Goal: Task Accomplishment & Management: Complete application form

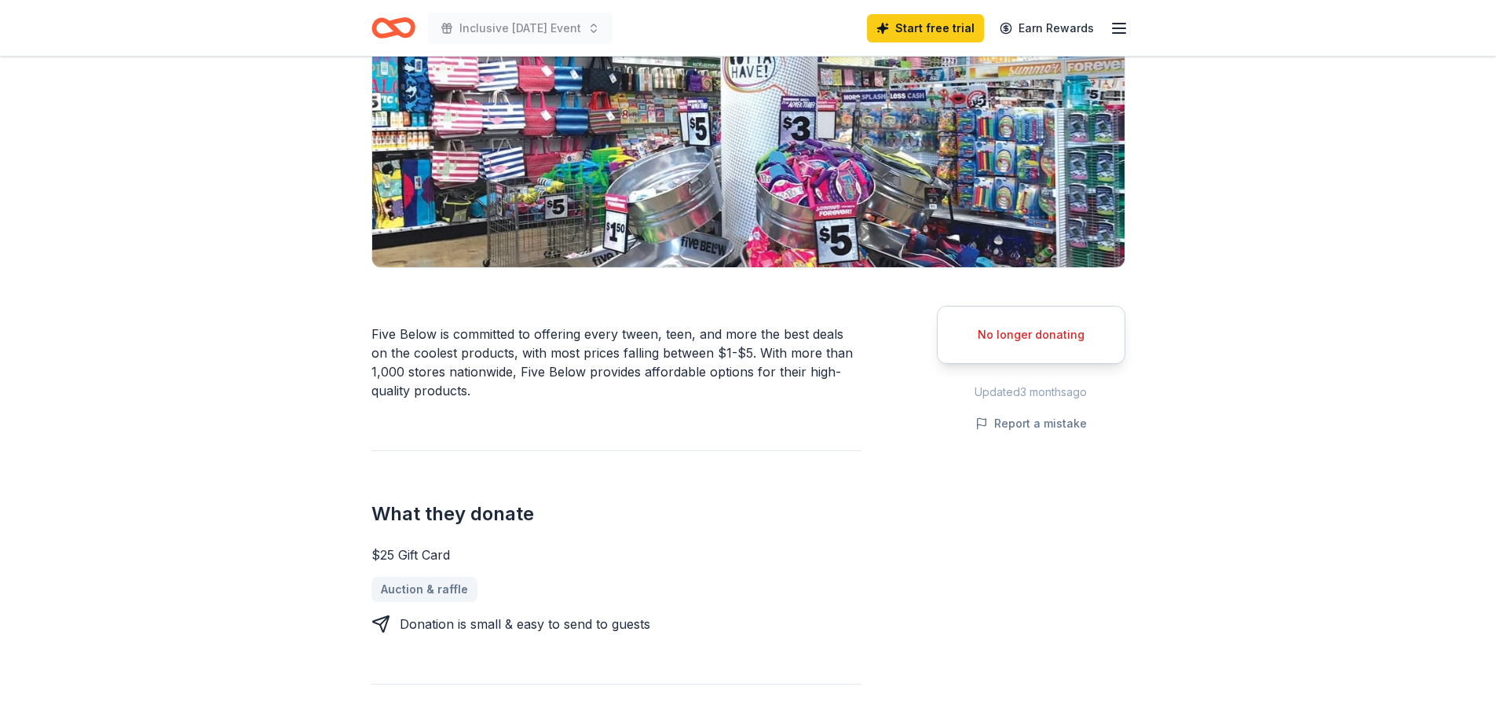
scroll to position [79, 0]
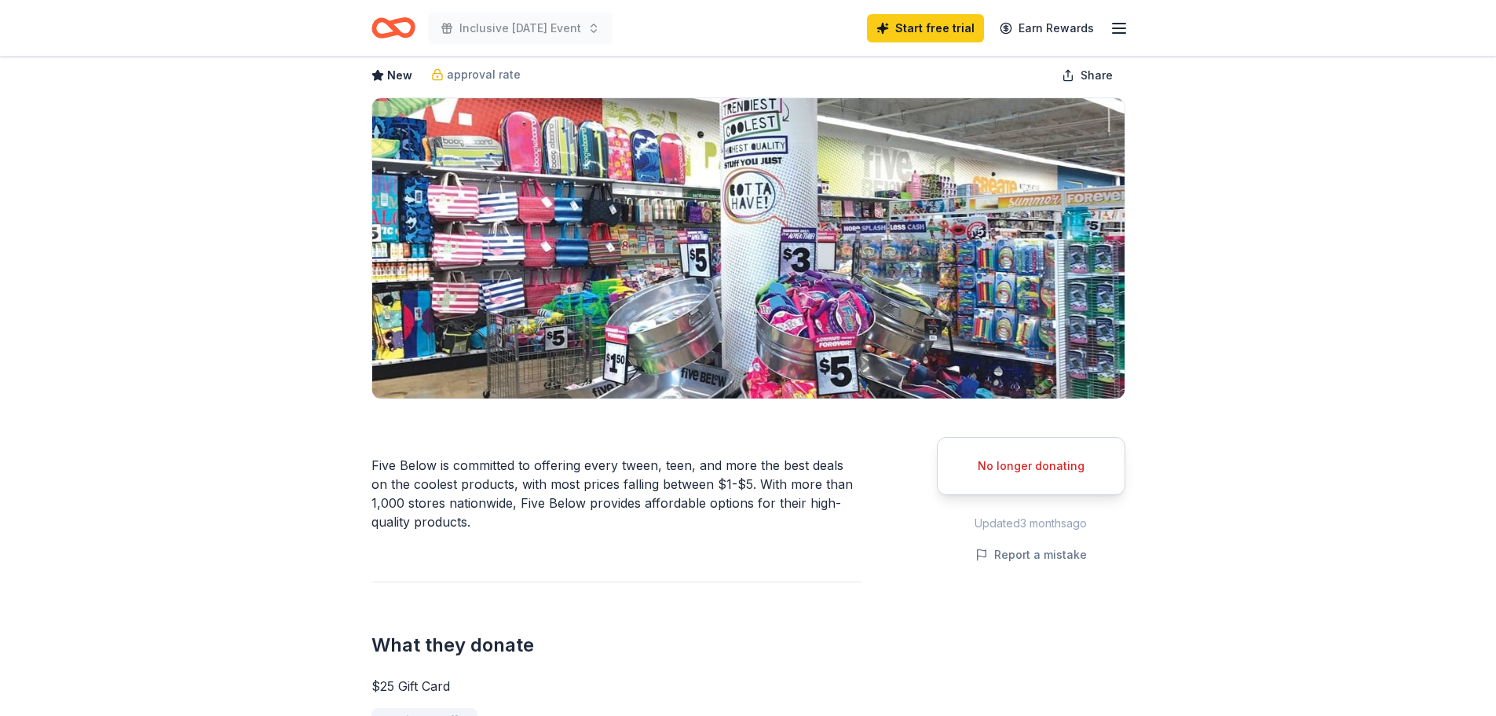
click at [990, 474] on div "No longer donating" at bounding box center [1031, 465] width 149 height 19
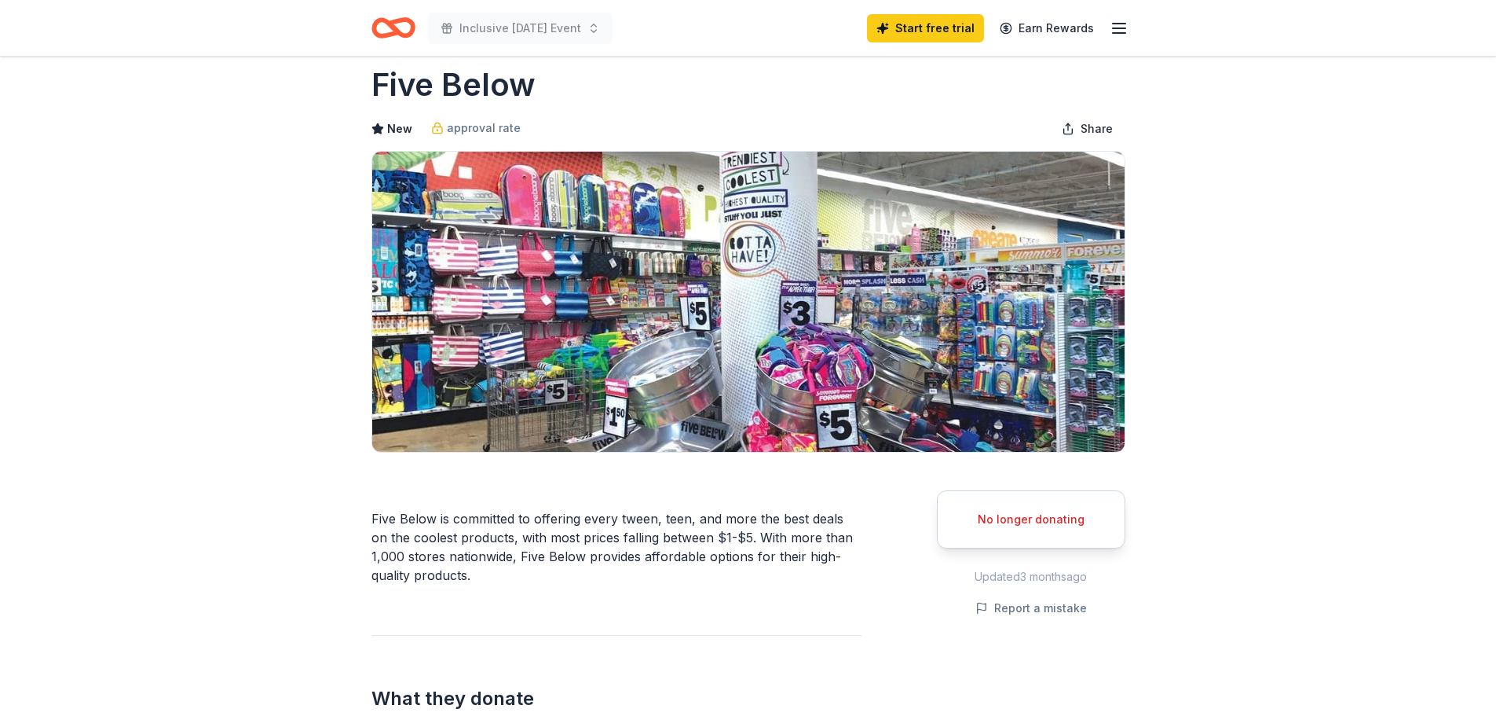
scroll to position [0, 0]
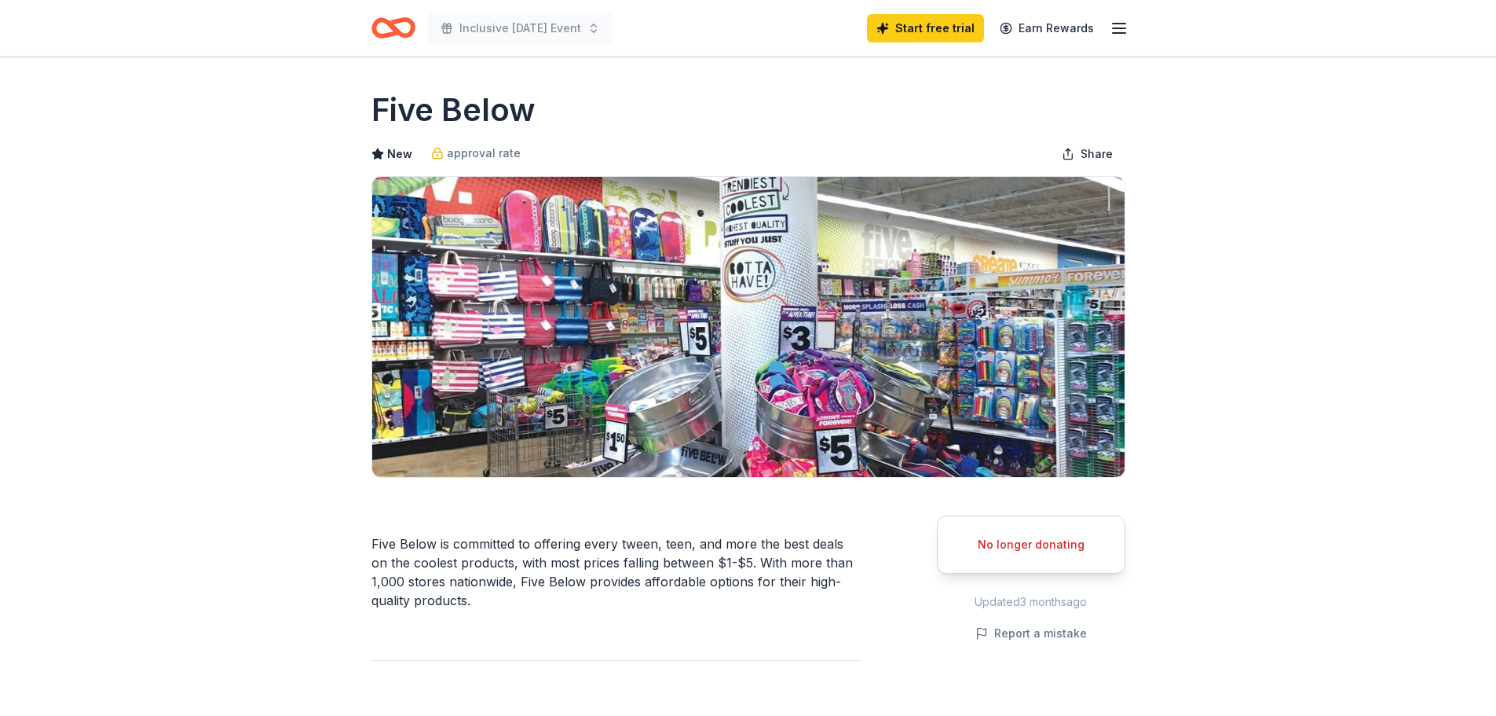
click at [400, 31] on icon "Home" at bounding box center [394, 27] width 44 height 37
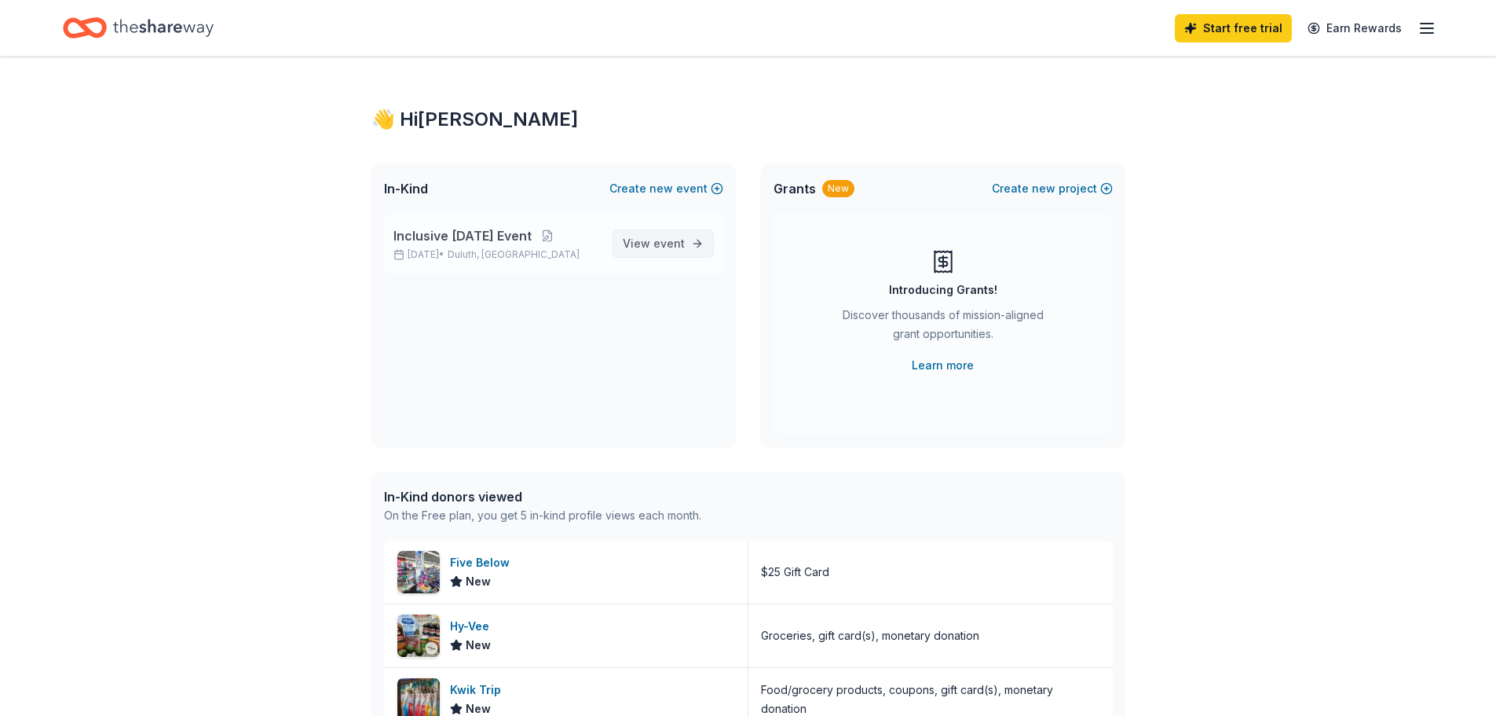
click at [676, 243] on span "event" at bounding box center [668, 242] width 31 height 13
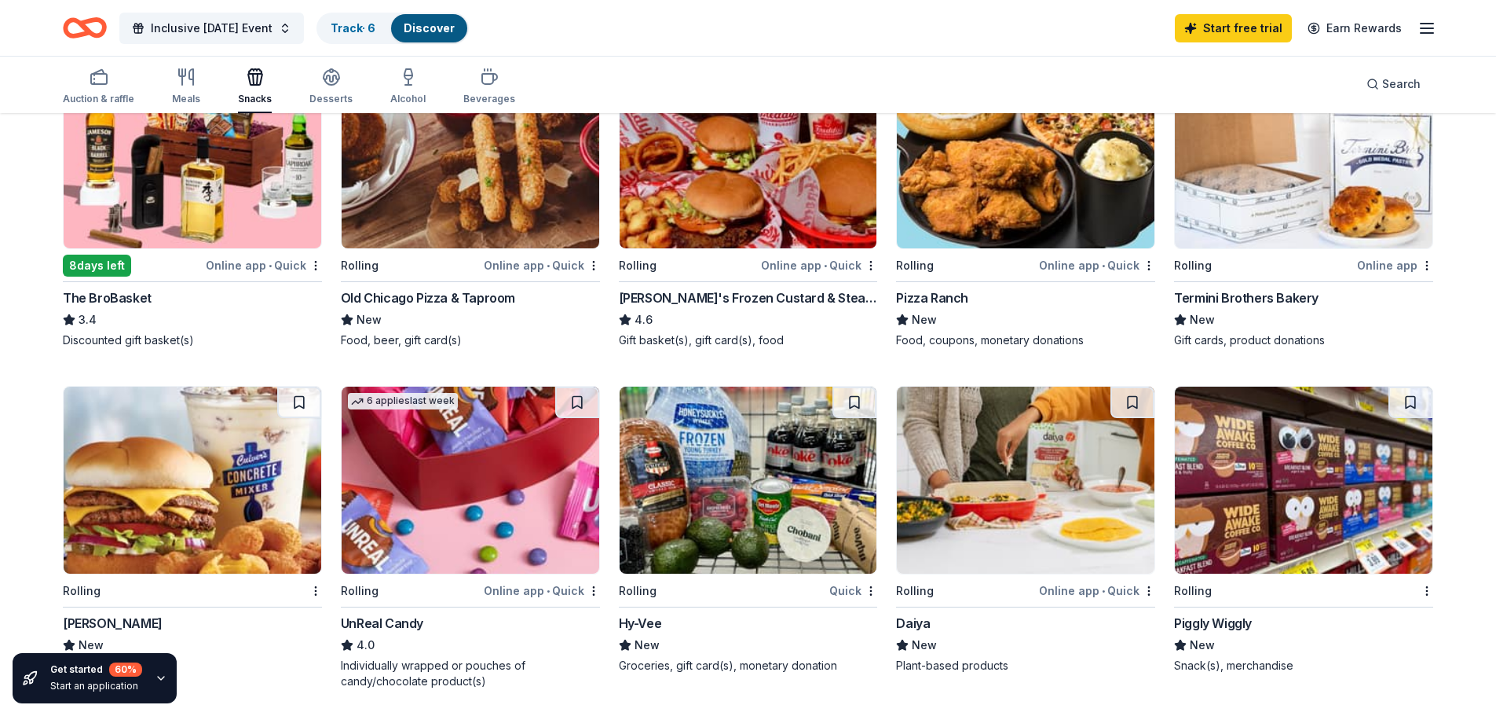
scroll to position [393, 0]
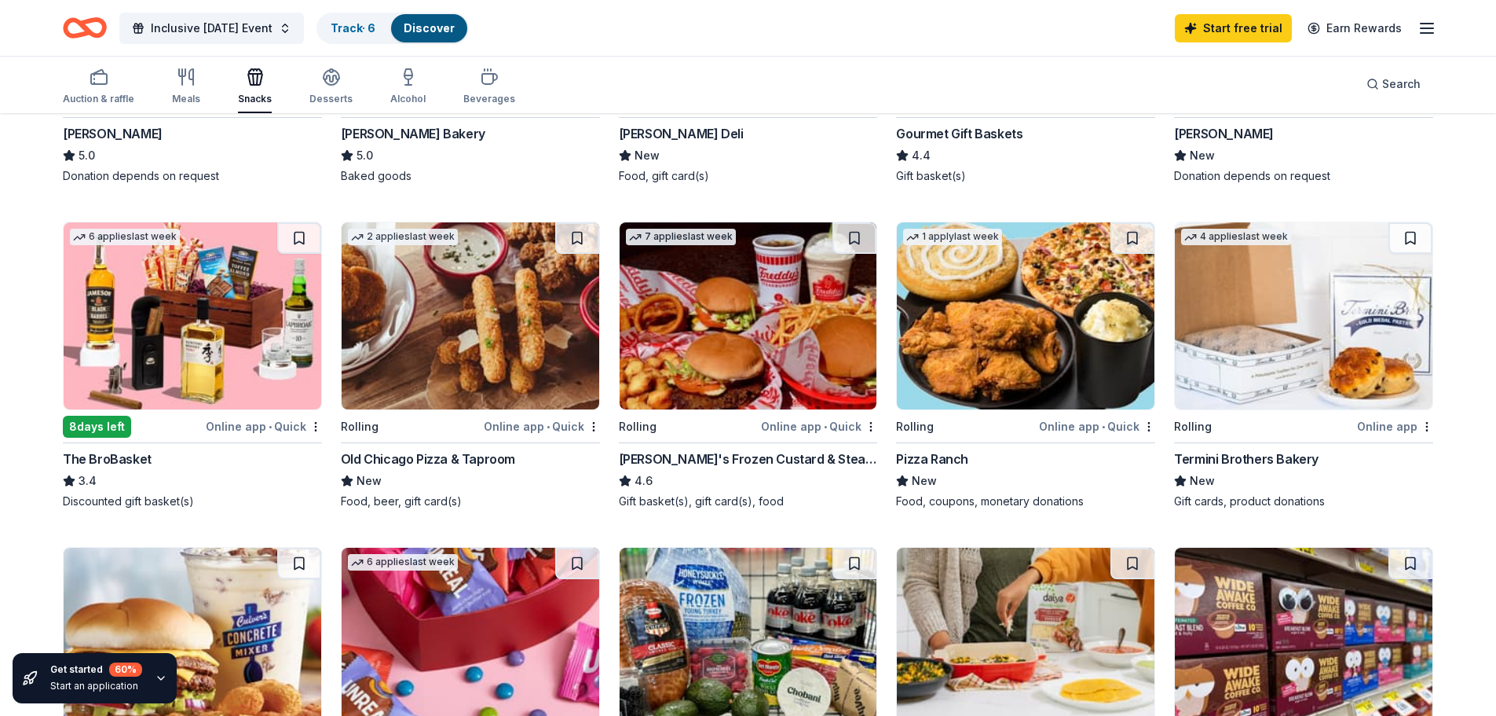
click at [948, 285] on img at bounding box center [1026, 315] width 258 height 187
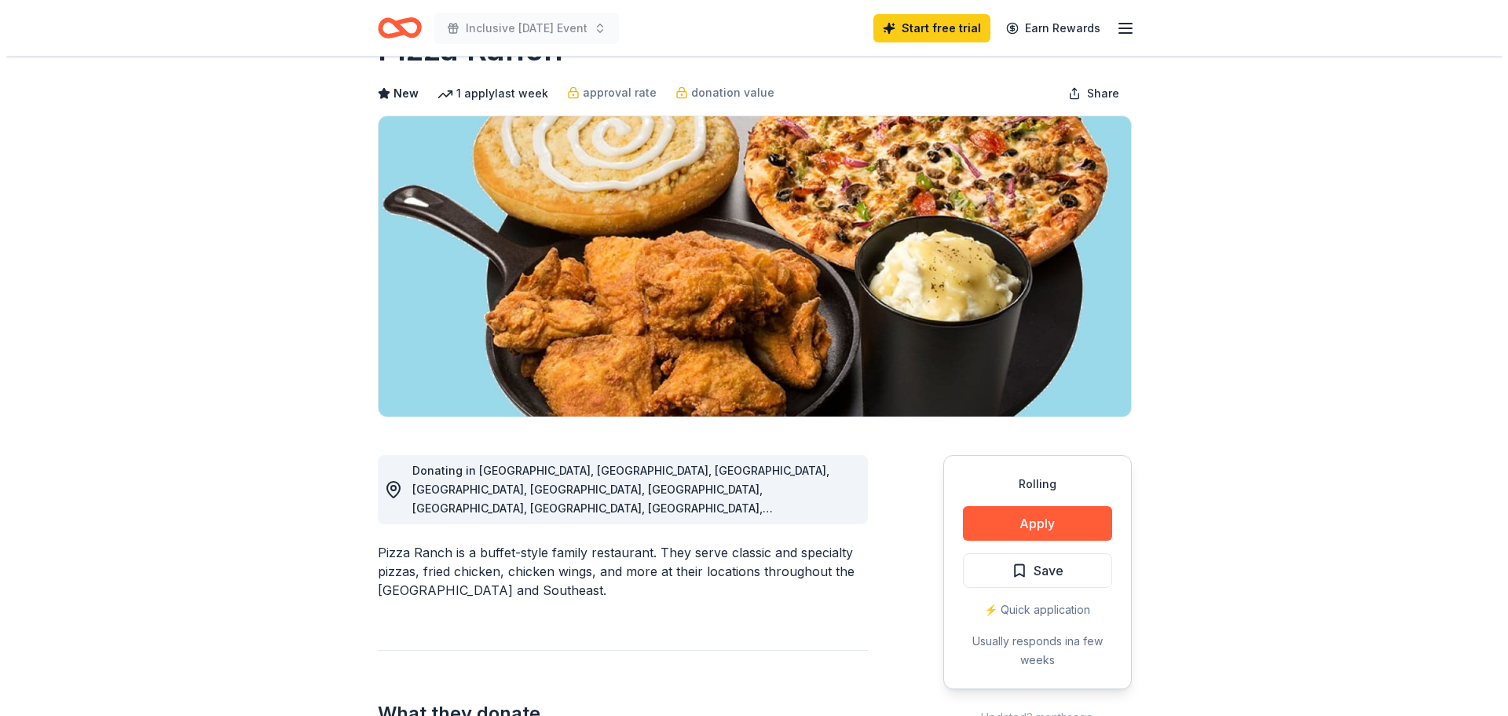
scroll to position [79, 0]
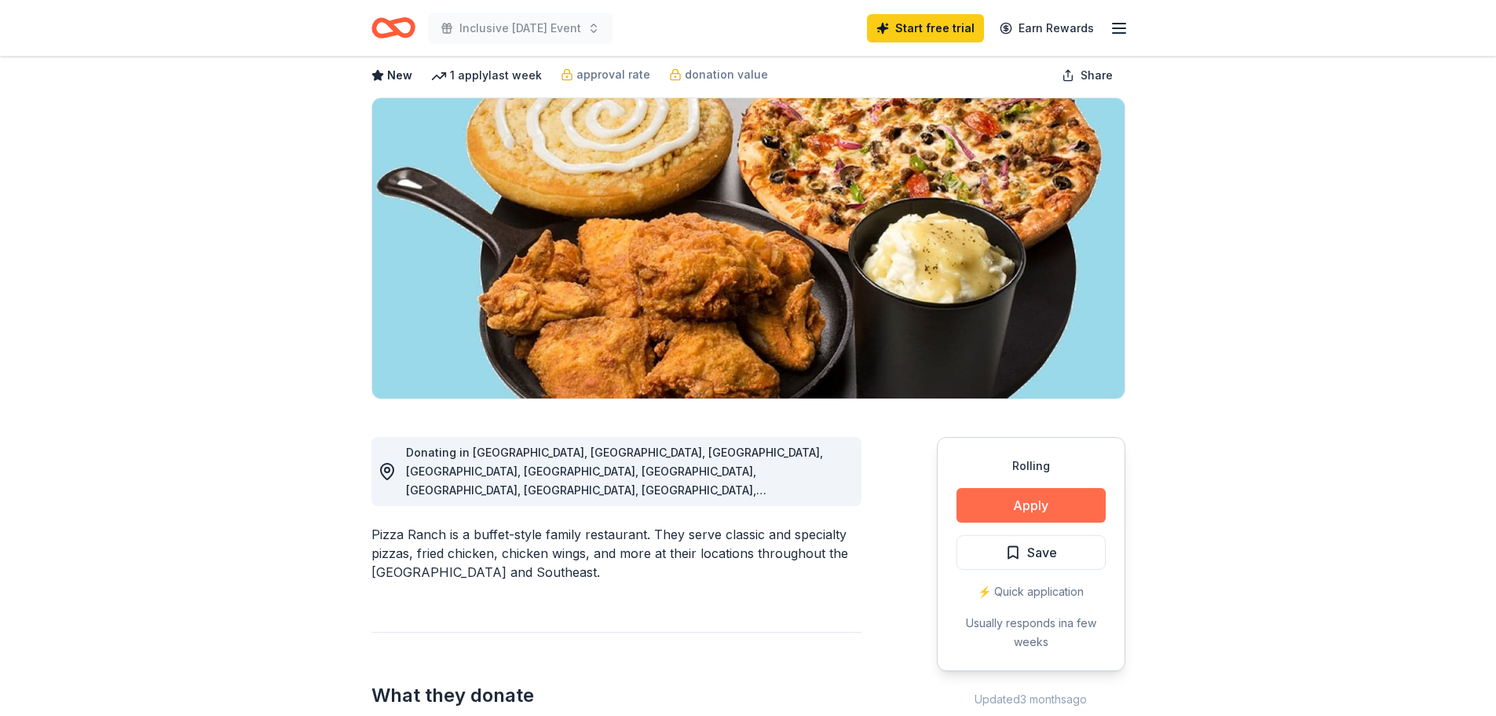
click at [1024, 493] on button "Apply" at bounding box center [1031, 505] width 149 height 35
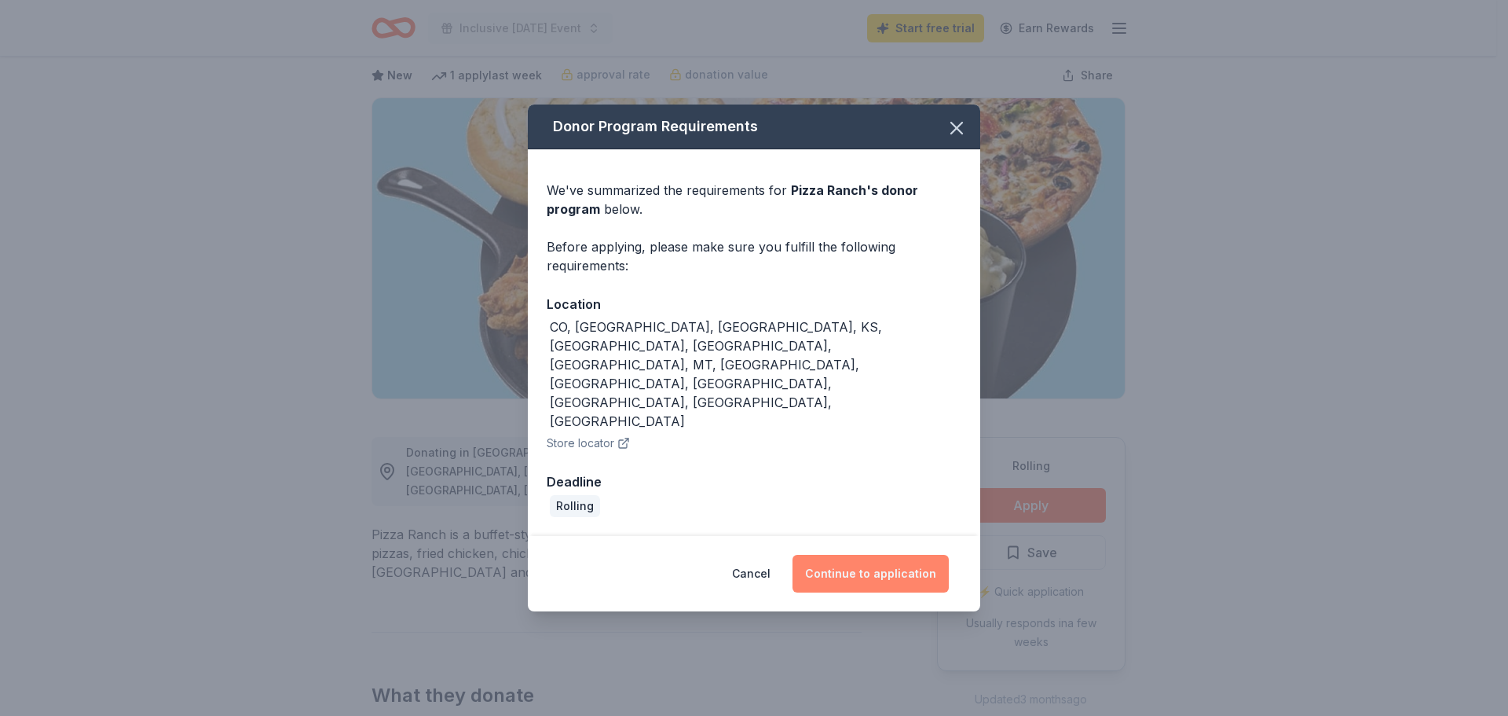
click at [878, 555] on button "Continue to application" at bounding box center [870, 574] width 156 height 38
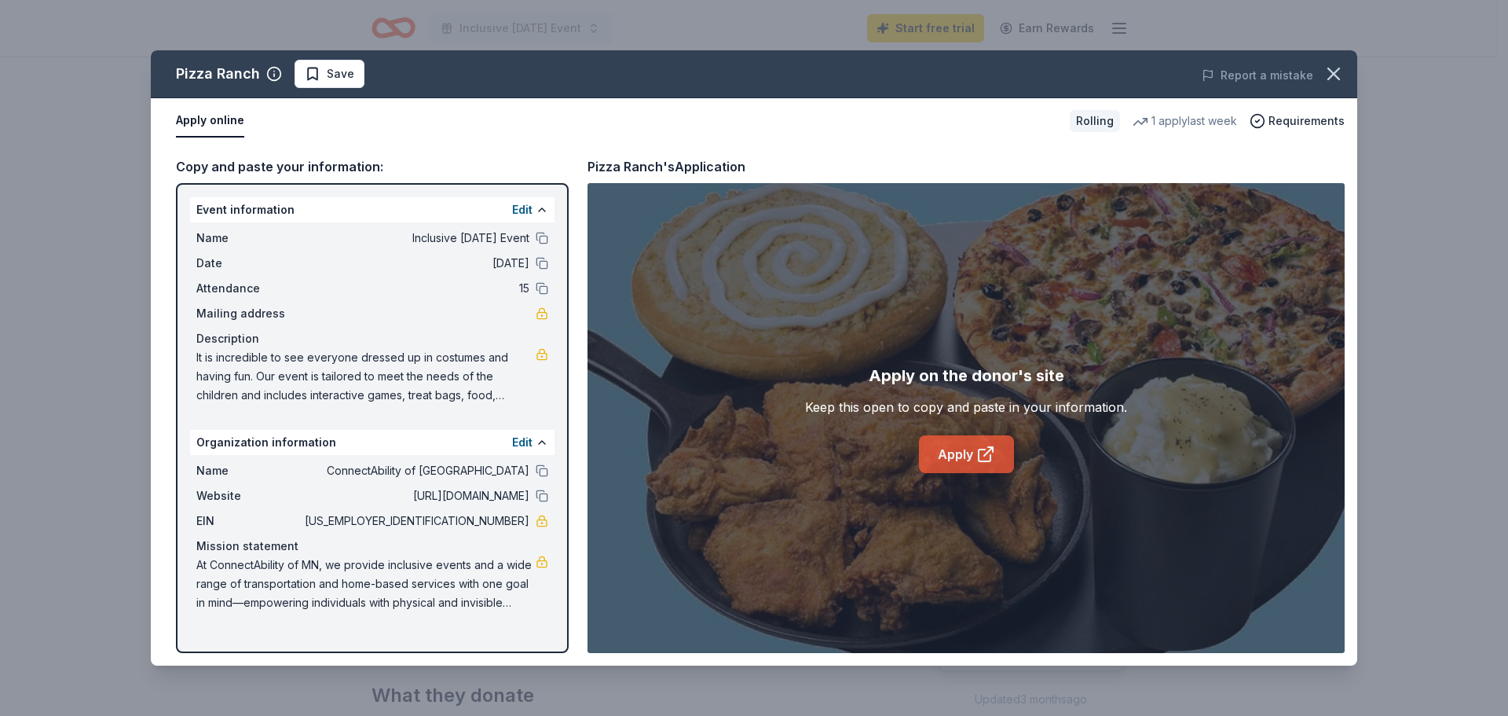
click at [975, 444] on link "Apply" at bounding box center [966, 454] width 95 height 38
